Goal: Navigation & Orientation: Find specific page/section

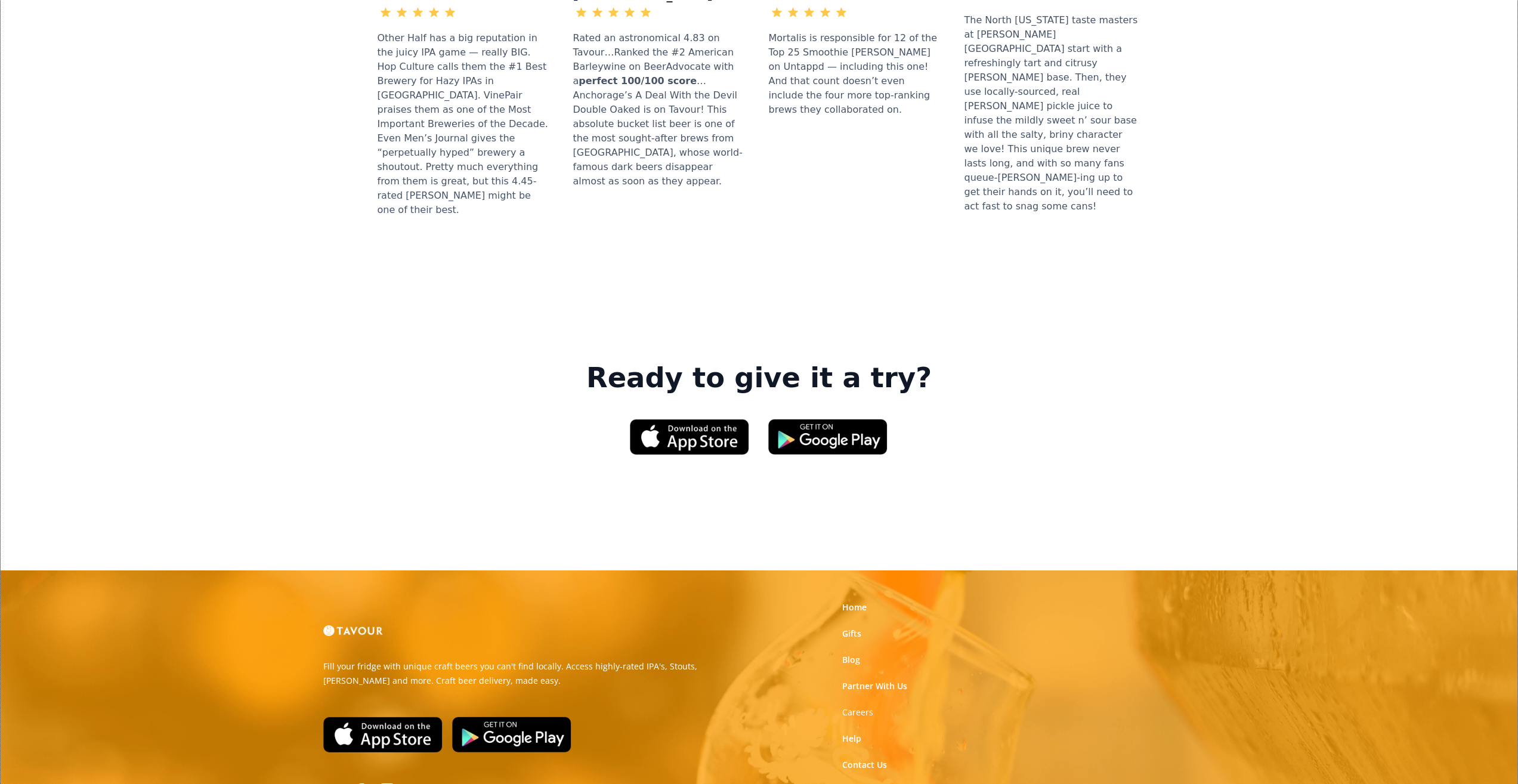
scroll to position [1589, 0]
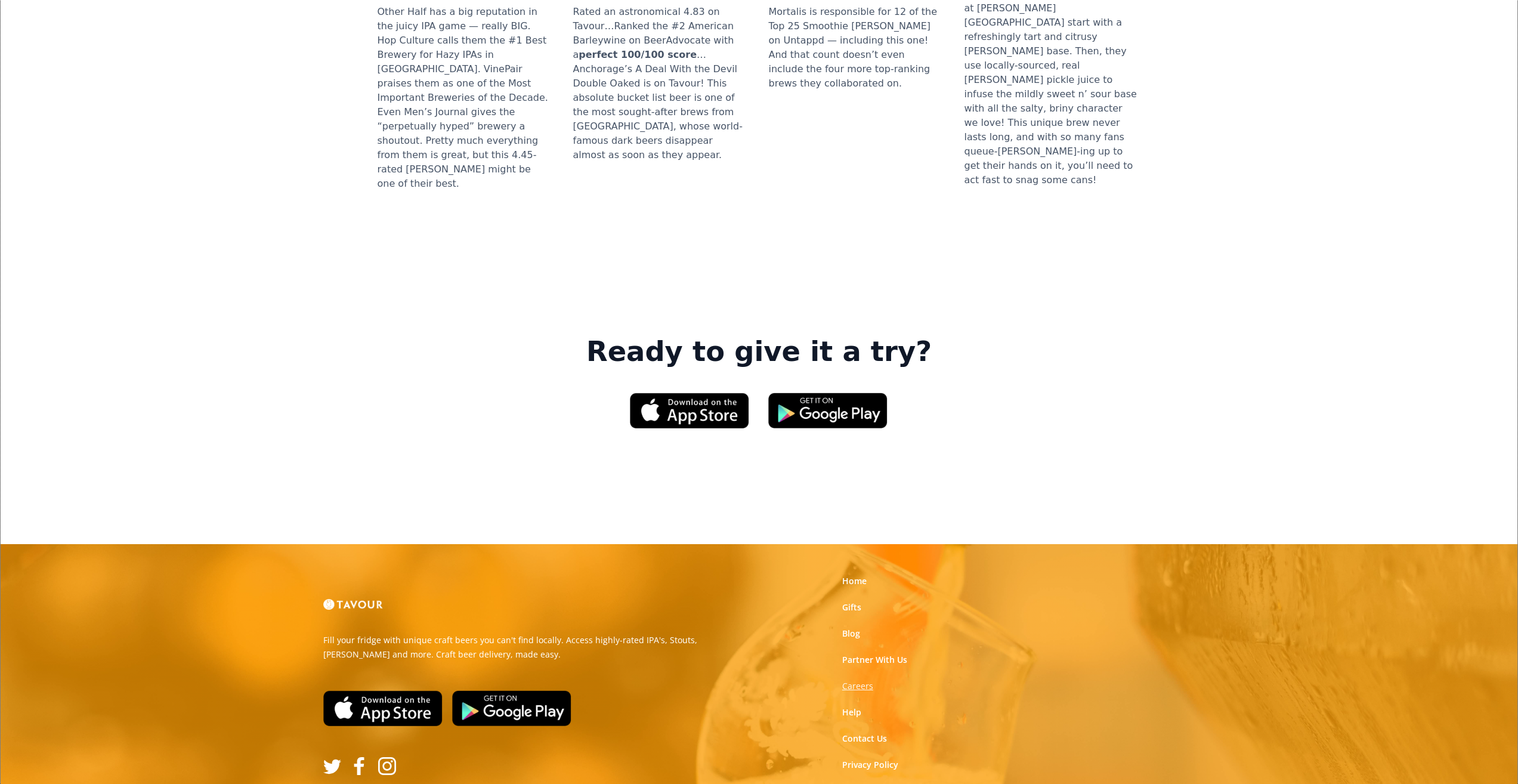
click at [853, 680] on strong "Careers" at bounding box center [857, 686] width 31 height 11
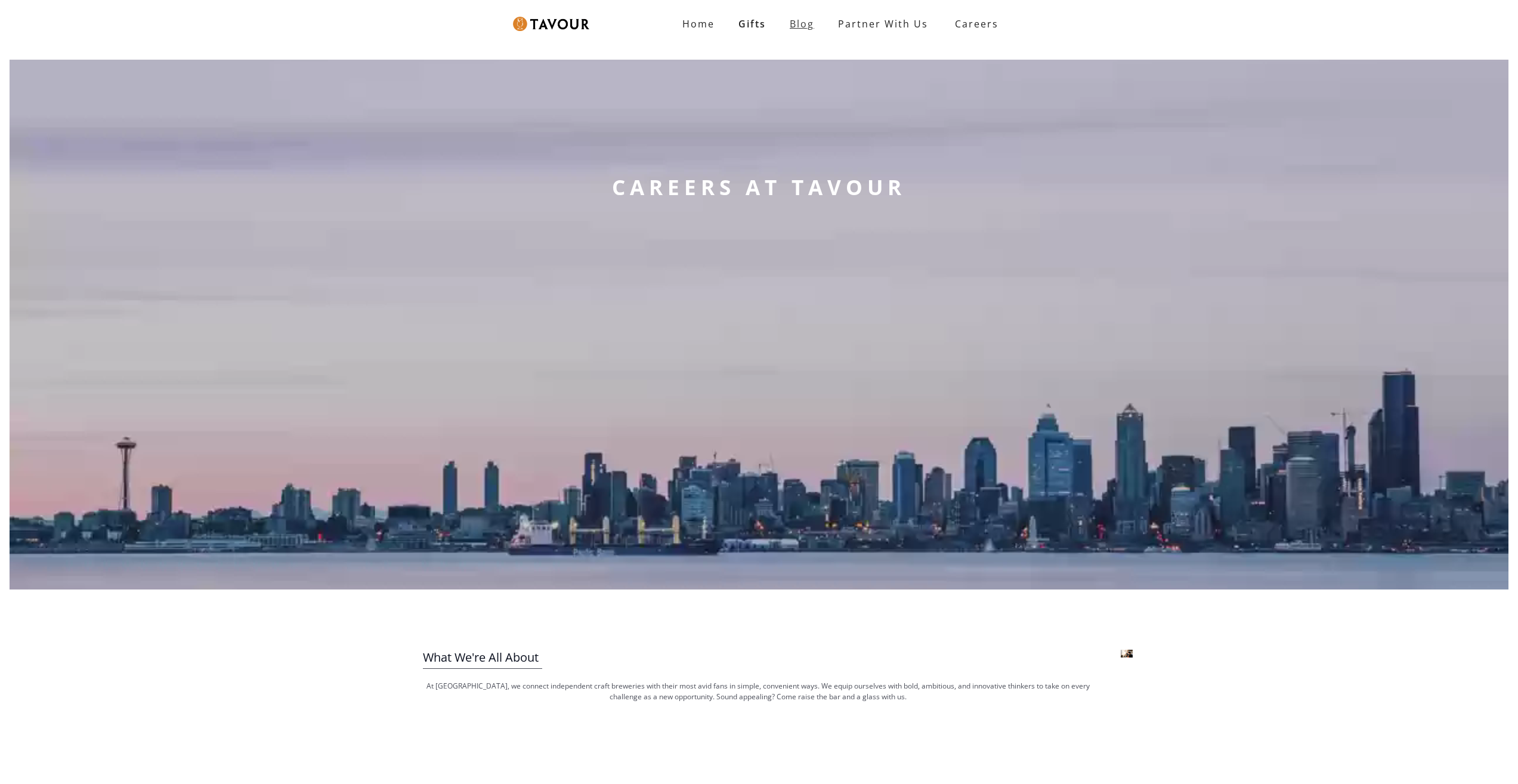
click at [811, 32] on link "Blog" at bounding box center [802, 24] width 48 height 24
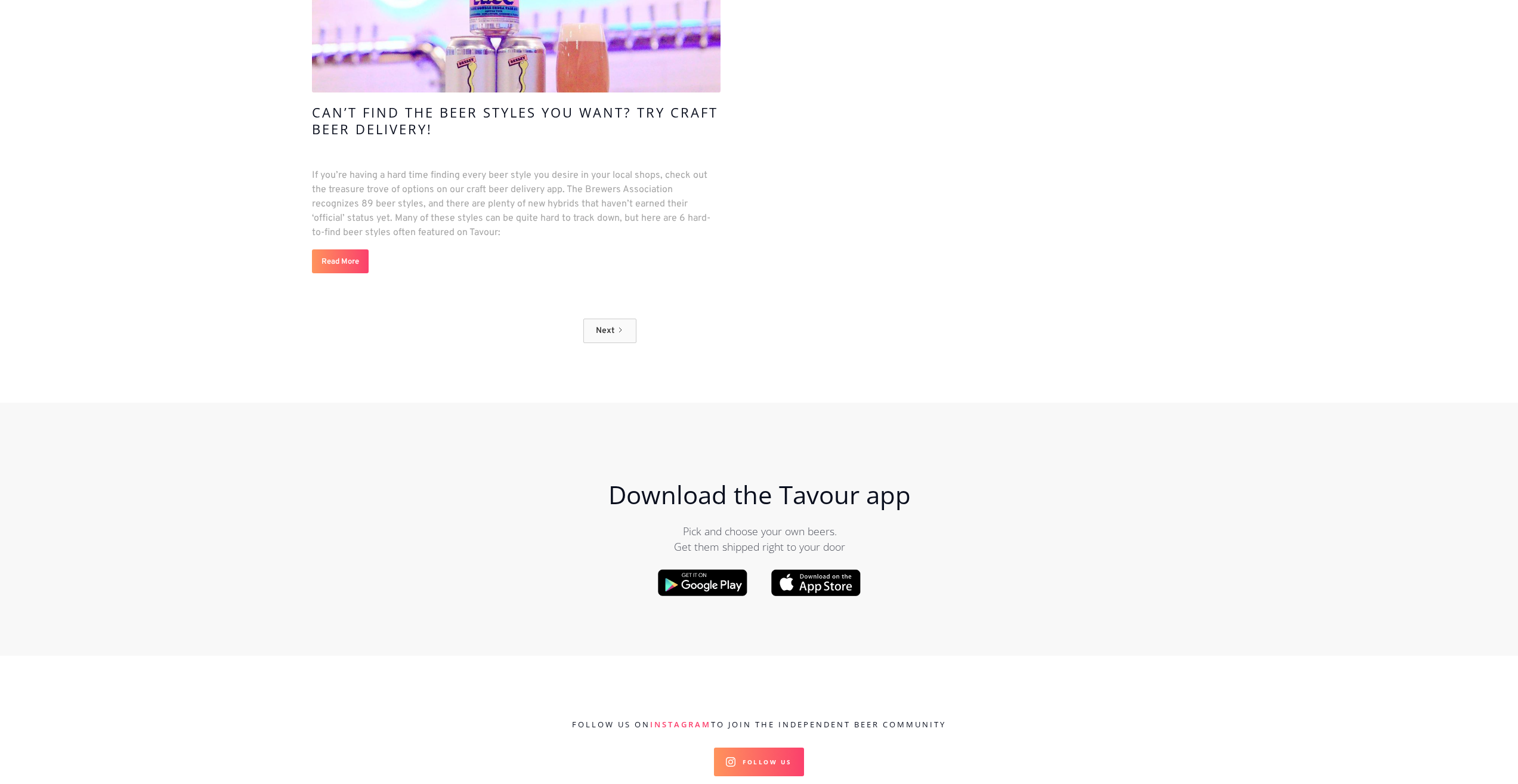
scroll to position [12344, 0]
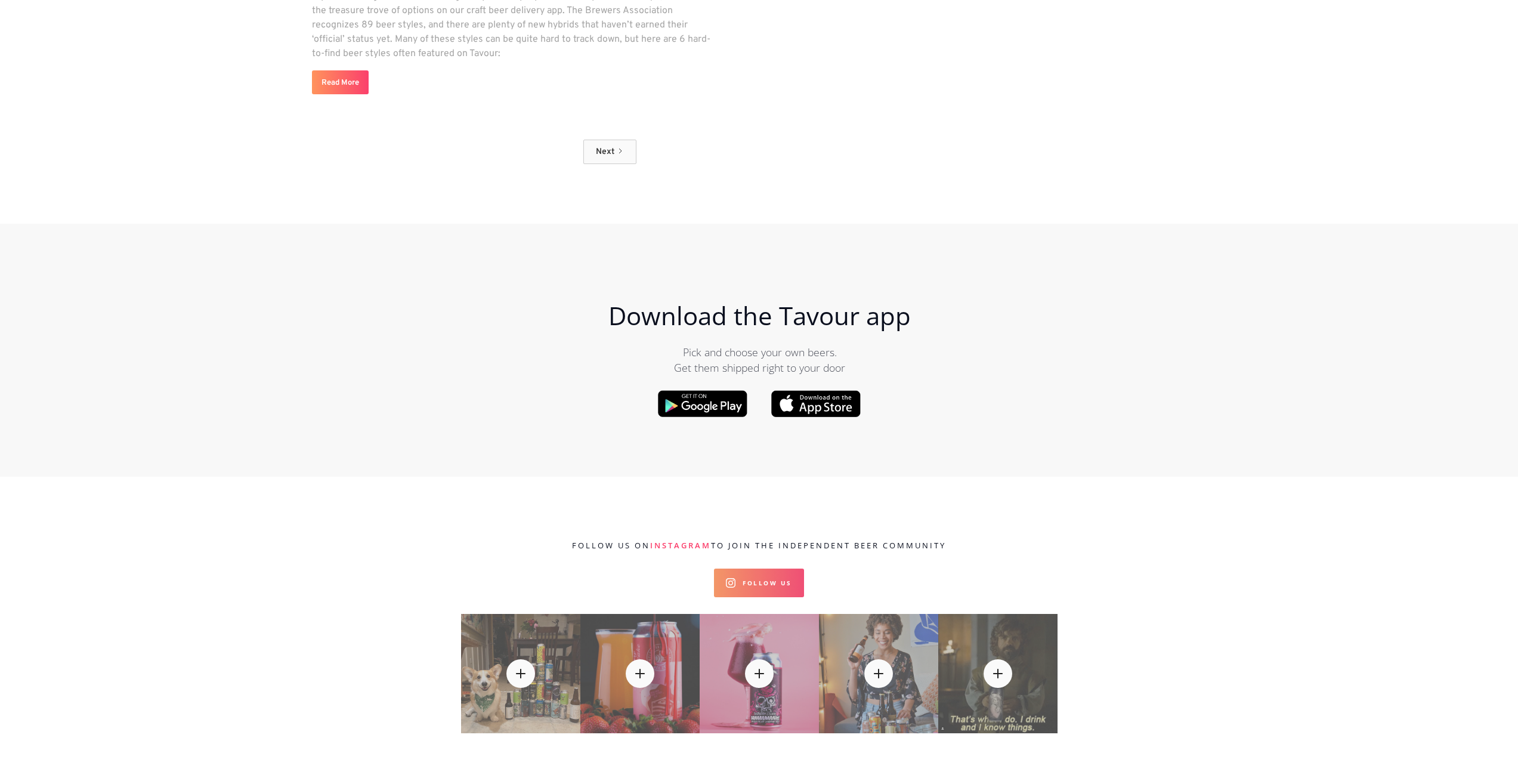
click at [764, 568] on link "Follow Us" at bounding box center [758, 582] width 90 height 29
